Goal: Navigation & Orientation: Go to known website

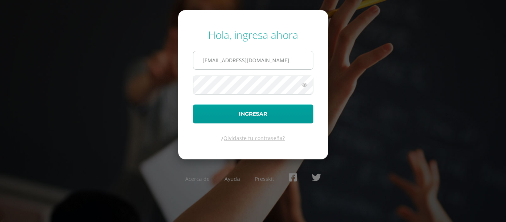
click at [272, 53] on input "lgarcia@donbosco.edu.gt" at bounding box center [253, 60] width 120 height 18
drag, startPoint x: 275, startPoint y: 60, endPoint x: 198, endPoint y: 62, distance: 76.7
click at [198, 62] on input "lgarcia@donbosco.edu.gt" at bounding box center [253, 60] width 120 height 18
type input "rsoto@donbosco.edu.gt"
click at [193, 104] on button "Ingresar" at bounding box center [253, 113] width 120 height 19
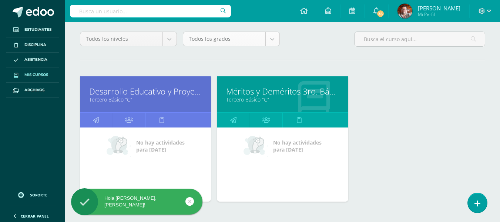
scroll to position [74, 0]
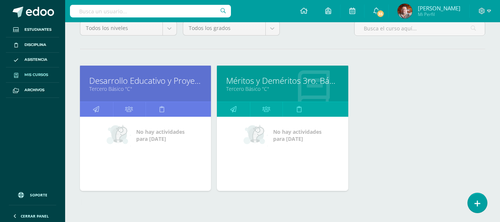
click at [259, 90] on link "Tercero Básico "C"" at bounding box center [282, 88] width 113 height 7
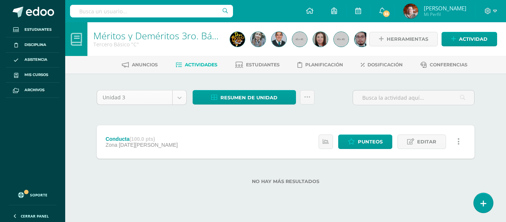
click at [179, 98] on body "Estudiantes Disciplina Asistencia Mis cursos Archivos Soporte Centro de ayuda Ú…" at bounding box center [253, 104] width 506 height 208
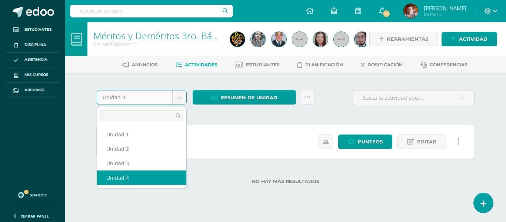
select select "Unidad 4"
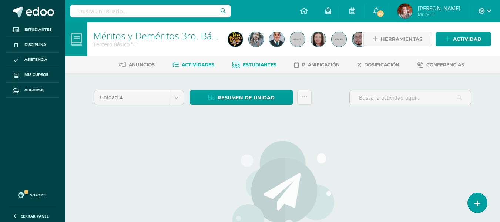
click at [267, 61] on link "Estudiantes" at bounding box center [254, 65] width 44 height 12
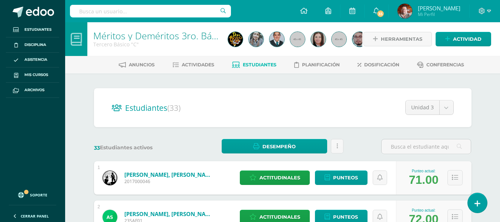
drag, startPoint x: 316, startPoint y: 162, endPoint x: 447, endPoint y: 106, distance: 143.1
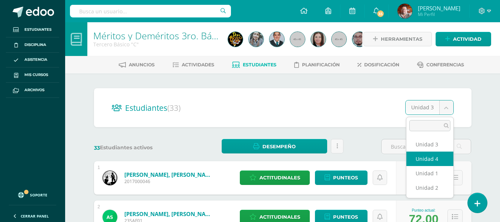
select select "/dashboard/teacher/section/4154/students/?unit=151150"
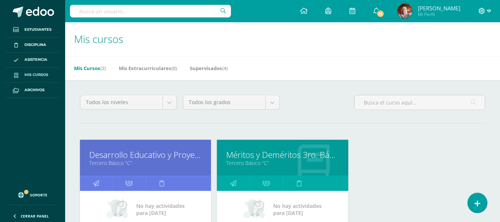
click at [488, 12] on icon at bounding box center [489, 11] width 4 height 7
click at [471, 50] on span "Cerrar sesión" at bounding box center [465, 50] width 33 height 7
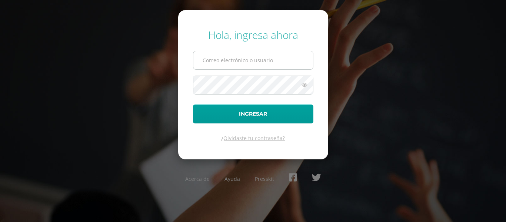
type input "[EMAIL_ADDRESS][DOMAIN_NAME]"
click at [270, 62] on input "[EMAIL_ADDRESS][DOMAIN_NAME]" at bounding box center [253, 60] width 120 height 18
drag, startPoint x: 258, startPoint y: 59, endPoint x: 170, endPoint y: 61, distance: 87.8
click at [170, 61] on div "Hola, ingresa ahora [EMAIL_ADDRESS][DOMAIN_NAME] Ingresar ¿Olvidaste tu contras…" at bounding box center [253, 111] width 478 height 178
type input "00gt"
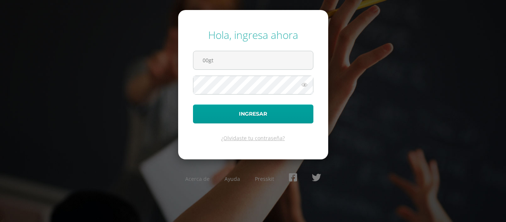
drag, startPoint x: 256, startPoint y: 60, endPoint x: 190, endPoint y: 61, distance: 66.3
click at [190, 61] on form "Hola, ingresa ahora 00gt Ingresar ¿Olvidaste tu contraseña?" at bounding box center [253, 84] width 150 height 149
type input "[EMAIL_ADDRESS][DOMAIN_NAME]"
click at [147, 82] on div "Hola, ingresa ahora [EMAIL_ADDRESS][DOMAIN_NAME] Ingresar ¿Olvidaste tu contras…" at bounding box center [253, 111] width 478 height 178
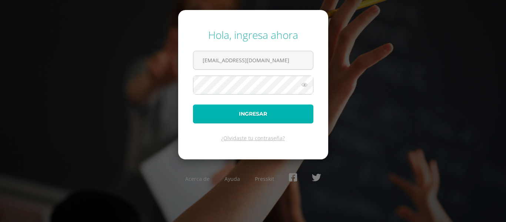
click at [205, 109] on button "Ingresar" at bounding box center [253, 113] width 120 height 19
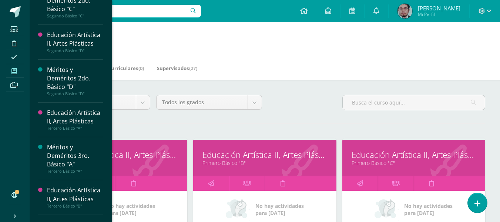
scroll to position [711, 0]
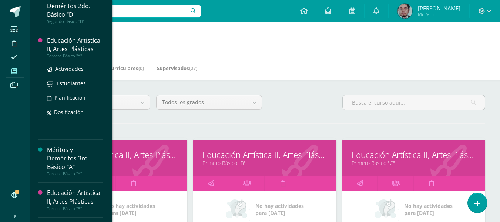
click at [74, 47] on div "Educación Artística II, Artes Plásticas" at bounding box center [75, 44] width 56 height 17
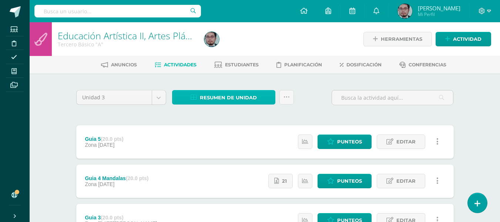
click at [235, 95] on span "Resumen de unidad" at bounding box center [228, 98] width 57 height 14
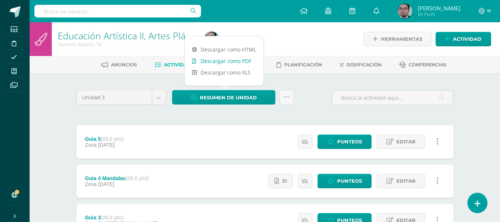
click at [230, 62] on link "Descargar como PDF" at bounding box center [224, 60] width 79 height 11
